Goal: Information Seeking & Learning: Learn about a topic

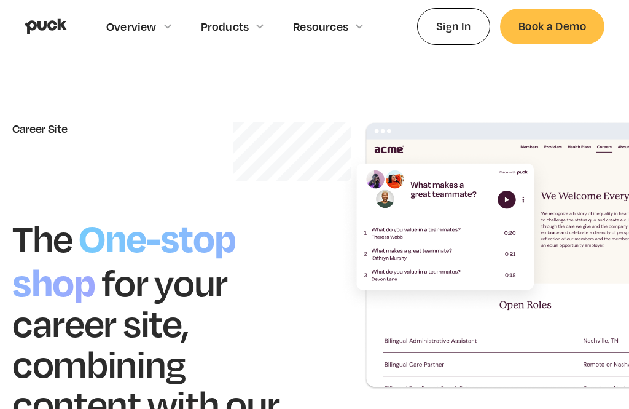
scroll to position [35, 0]
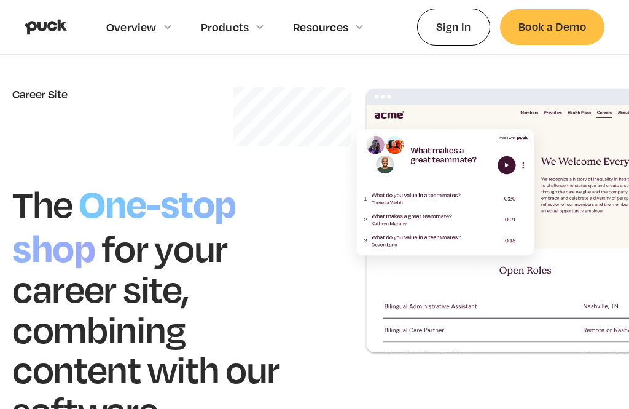
click at [157, 35] on div "Overview" at bounding box center [146, 26] width 80 height 53
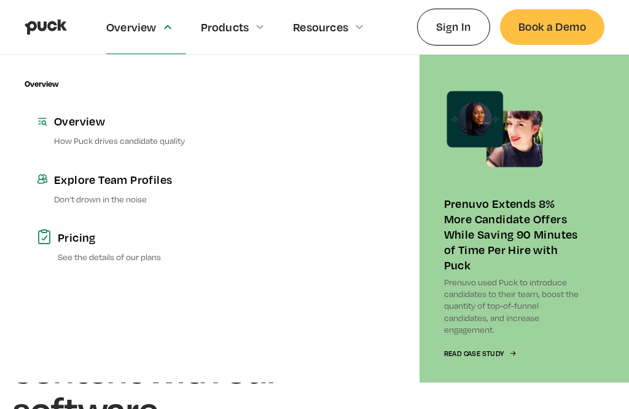
click at [267, 25] on div "Products" at bounding box center [240, 26] width 78 height 53
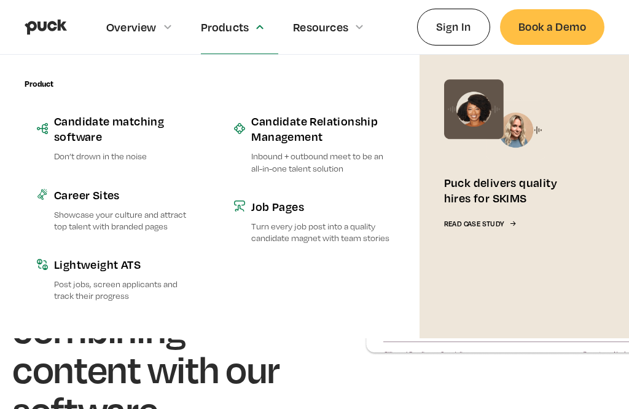
click at [165, 22] on div "Overview" at bounding box center [146, 26] width 80 height 53
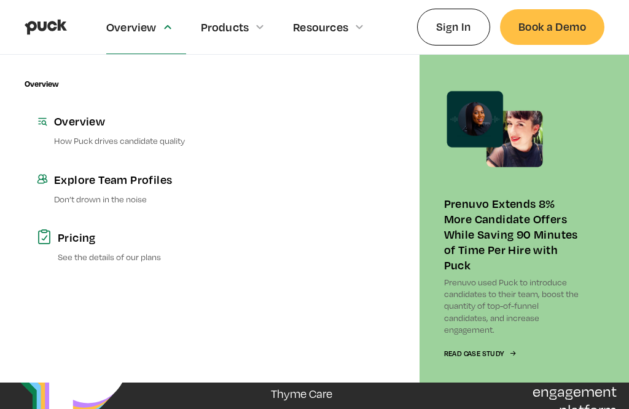
scroll to position [3252, 0]
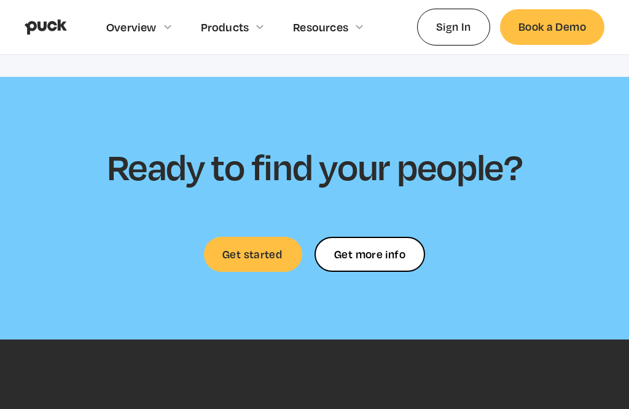
scroll to position [3168, 0]
click at [268, 237] on link "Get started" at bounding box center [253, 254] width 98 height 35
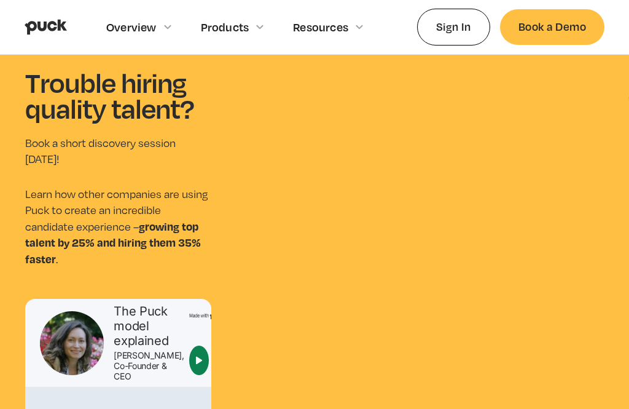
click at [160, 31] on div "Overview" at bounding box center [146, 26] width 80 height 53
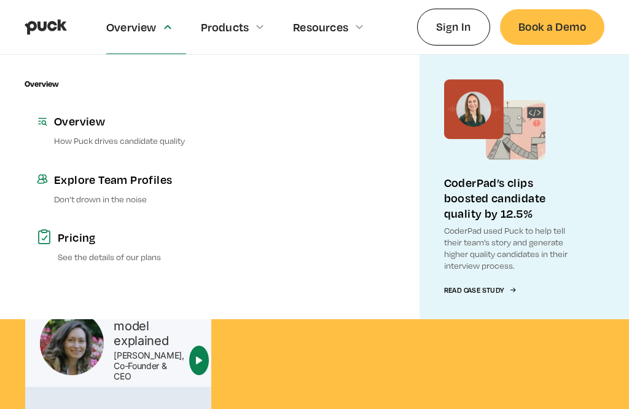
click at [151, 31] on div "Overview" at bounding box center [131, 27] width 50 height 14
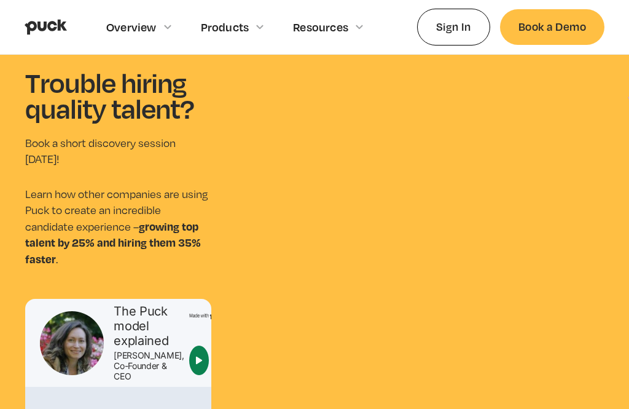
click at [241, 37] on div "Products" at bounding box center [240, 26] width 78 height 53
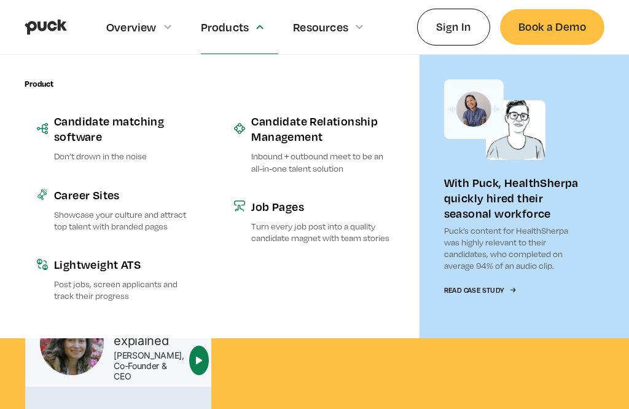
click at [329, 25] on div "Resources" at bounding box center [320, 27] width 55 height 14
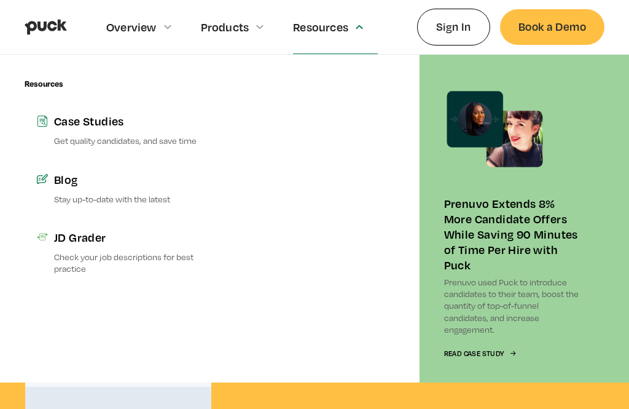
click at [344, 30] on div "Resources" at bounding box center [320, 27] width 55 height 14
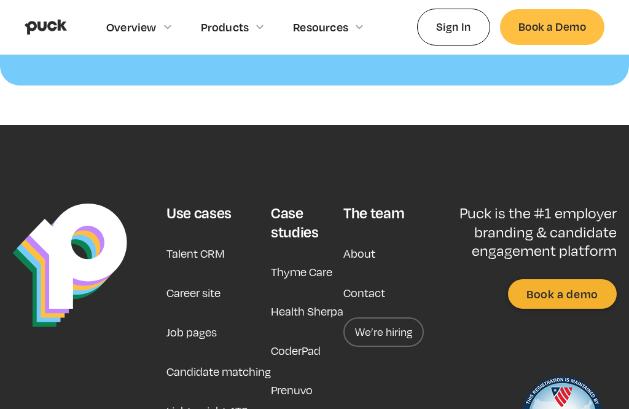
scroll to position [1329, 0]
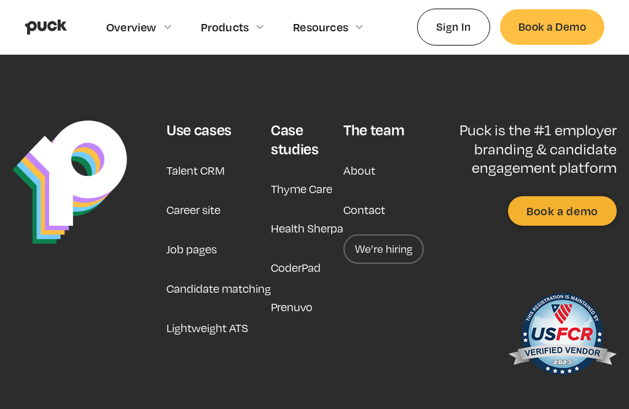
click at [394, 234] on link "We’re hiring" at bounding box center [383, 248] width 80 height 29
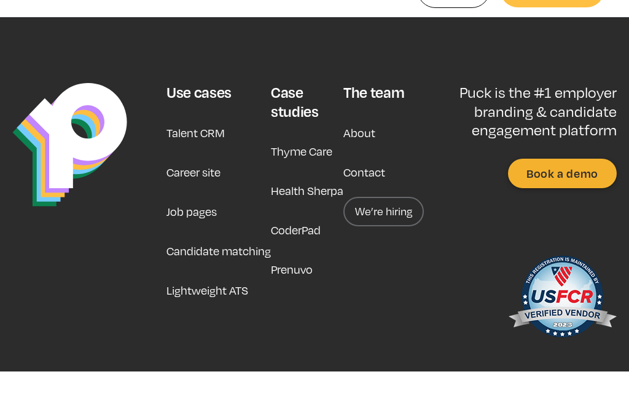
scroll to position [1368, 0]
